Goal: Information Seeking & Learning: Learn about a topic

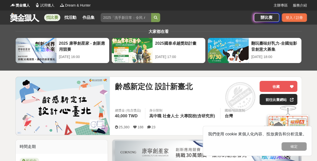
click at [271, 99] on link "前往比賽網站" at bounding box center [278, 99] width 38 height 11
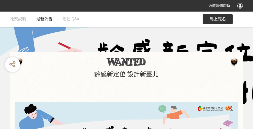
click at [40, 19] on span "最新公告" at bounding box center [44, 19] width 16 height 5
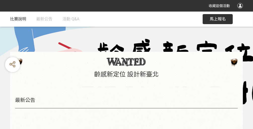
click at [20, 19] on span "比賽說明" at bounding box center [18, 19] width 16 height 5
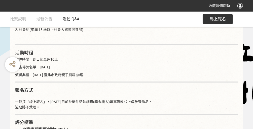
scroll to position [405, 0]
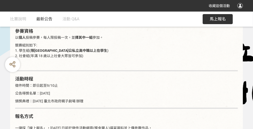
click at [39, 18] on span "最新公告" at bounding box center [44, 19] width 16 height 5
